Goal: Task Accomplishment & Management: Manage account settings

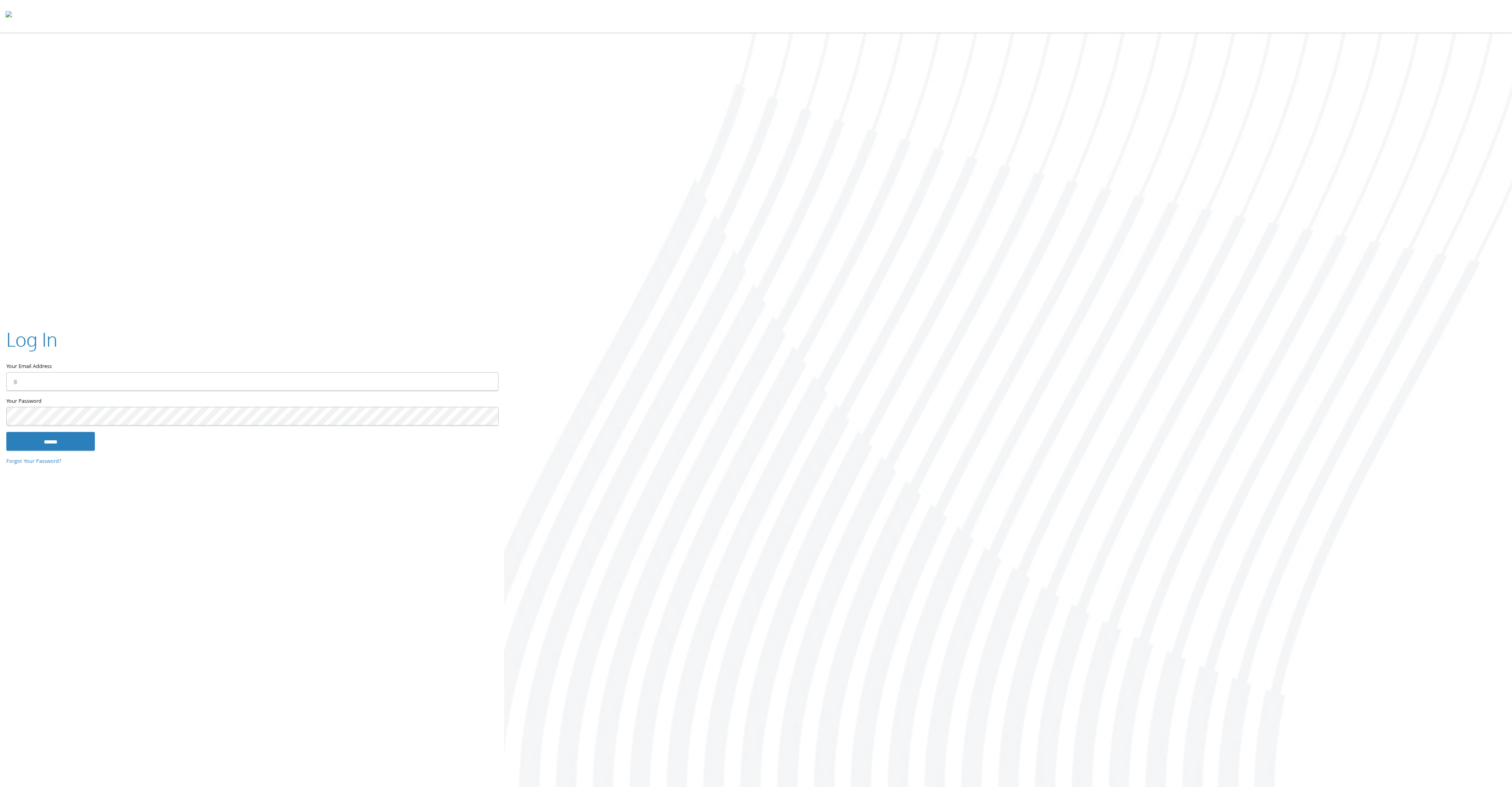
click at [0, 786] on com-1password-button at bounding box center [0, 789] width 0 height 0
click at [103, 389] on div "Your Email Address" at bounding box center [252, 362] width 491 height 71
type input "**********"
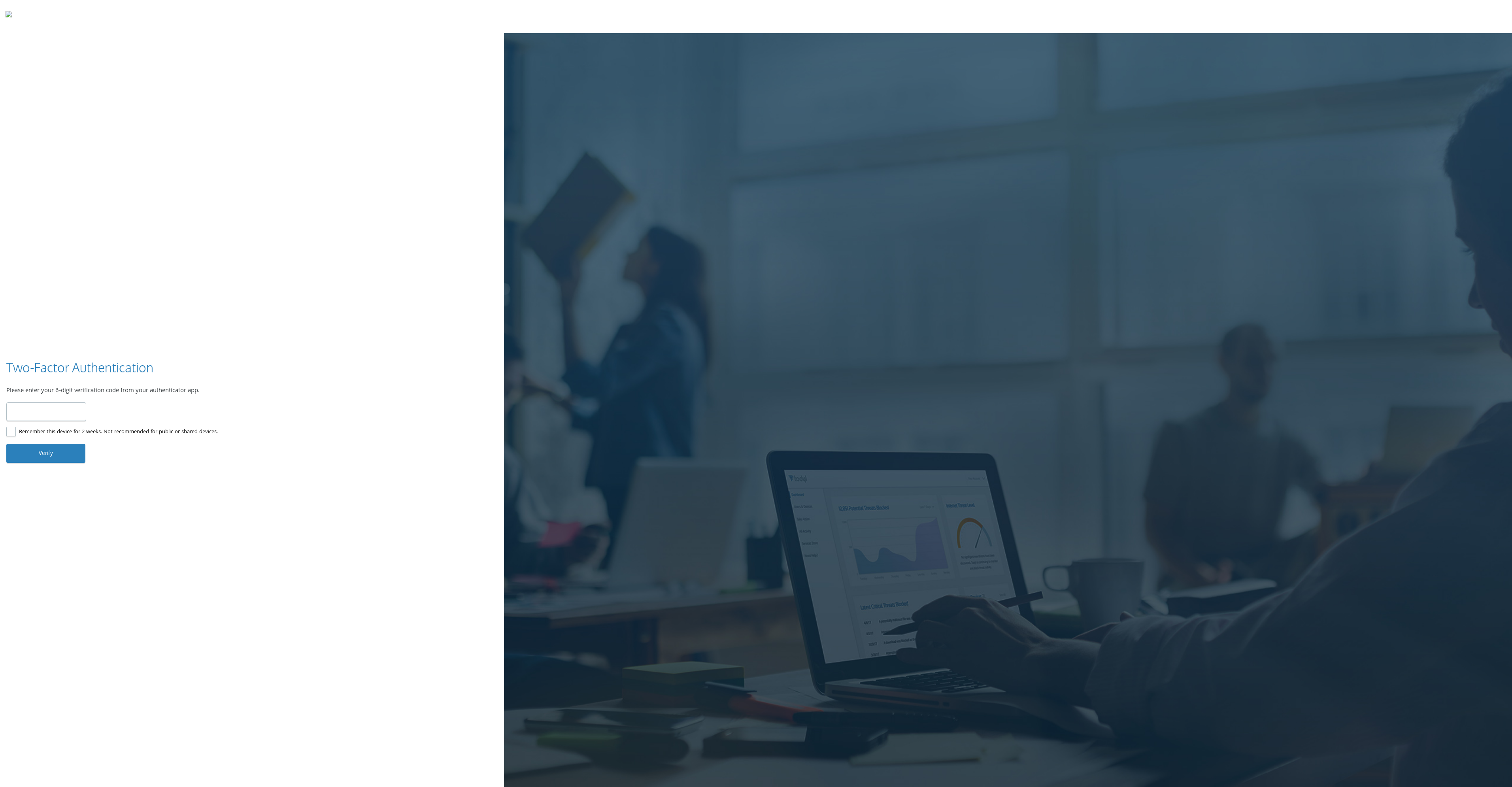
type input "******"
